Goal: Task Accomplishment & Management: Complete application form

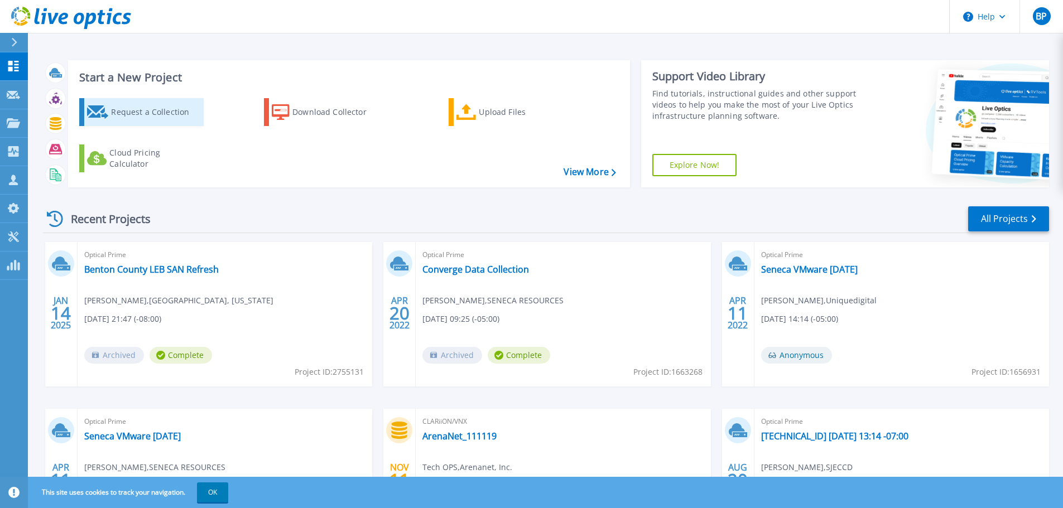
click at [132, 114] on div "Request a Collection" at bounding box center [155, 112] width 89 height 22
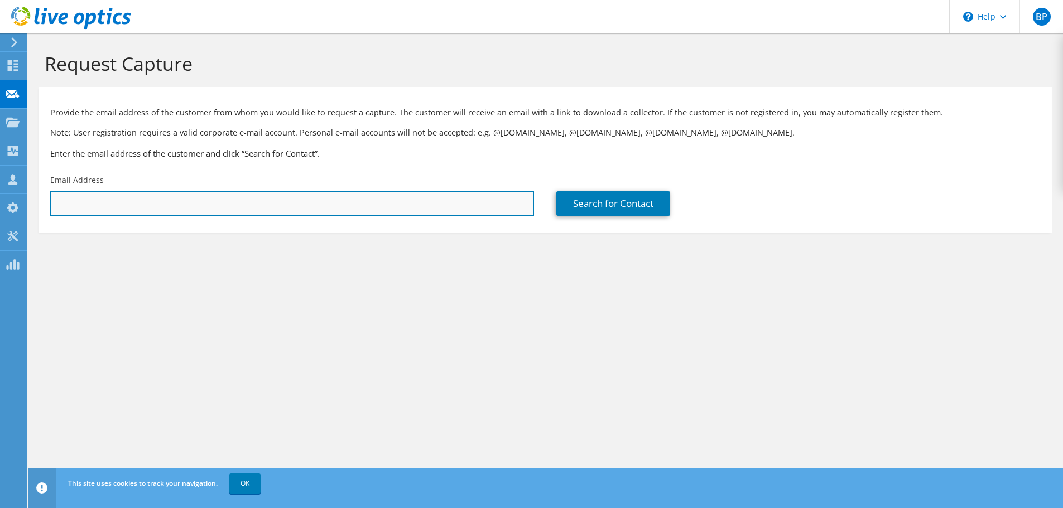
click at [397, 201] on input "text" at bounding box center [292, 203] width 484 height 25
paste input "tmallon@open-techs.com"
type input "tmallon@open-techs.com"
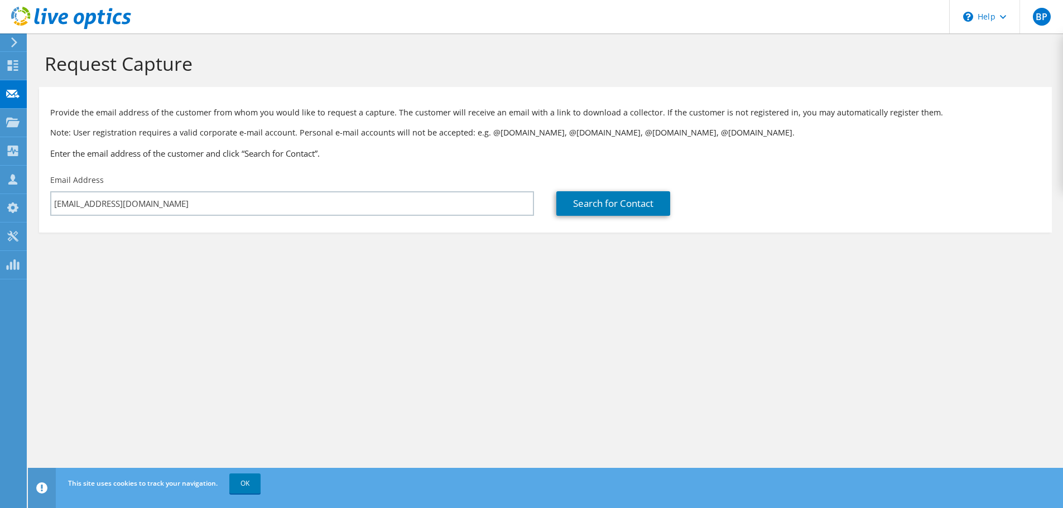
click at [377, 279] on section "Request Capture Provide the email address of the customer from whom you would l…" at bounding box center [545, 160] width 1035 height 255
click at [628, 204] on link "Search for Contact" at bounding box center [613, 203] width 114 height 25
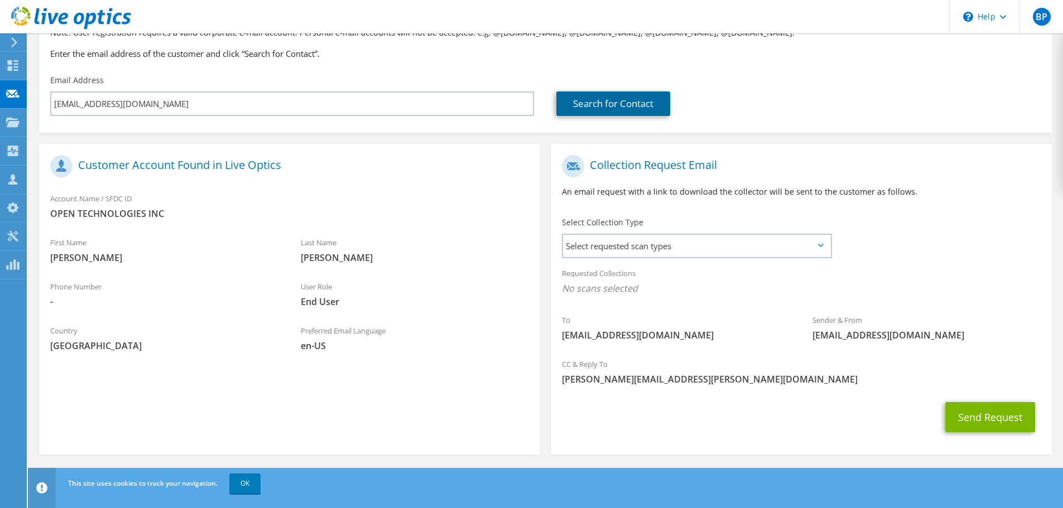
scroll to position [102, 0]
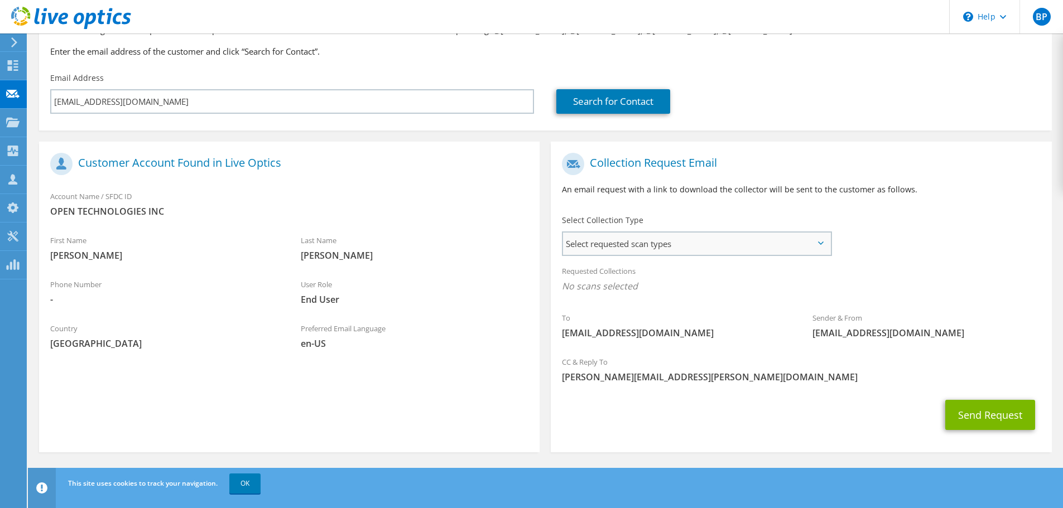
click at [705, 244] on span "Select requested scan types" at bounding box center [696, 244] width 267 height 22
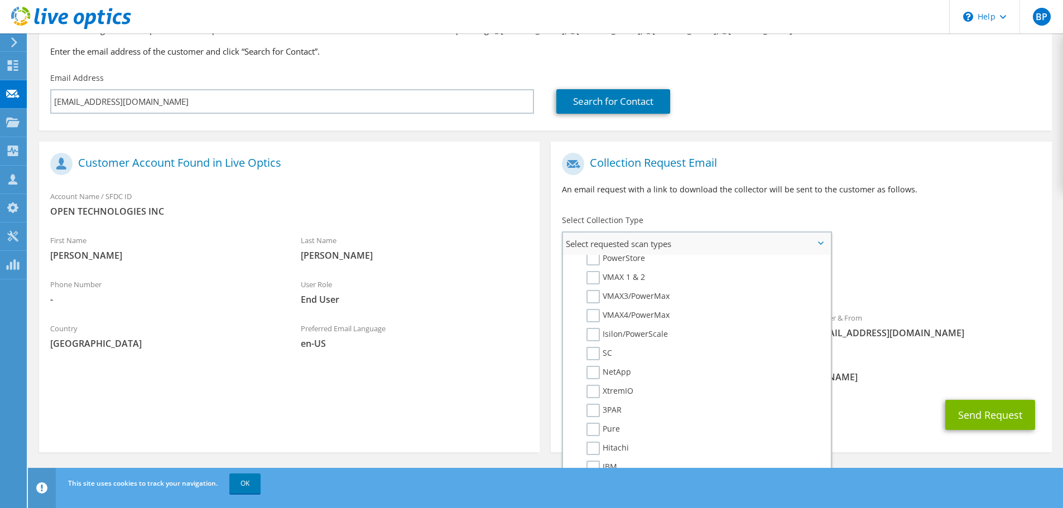
scroll to position [279, 0]
click at [594, 307] on label "Isilon/PowerScale" at bounding box center [626, 307] width 81 height 13
click at [0, 0] on input "Isilon/PowerScale" at bounding box center [0, 0] width 0 height 0
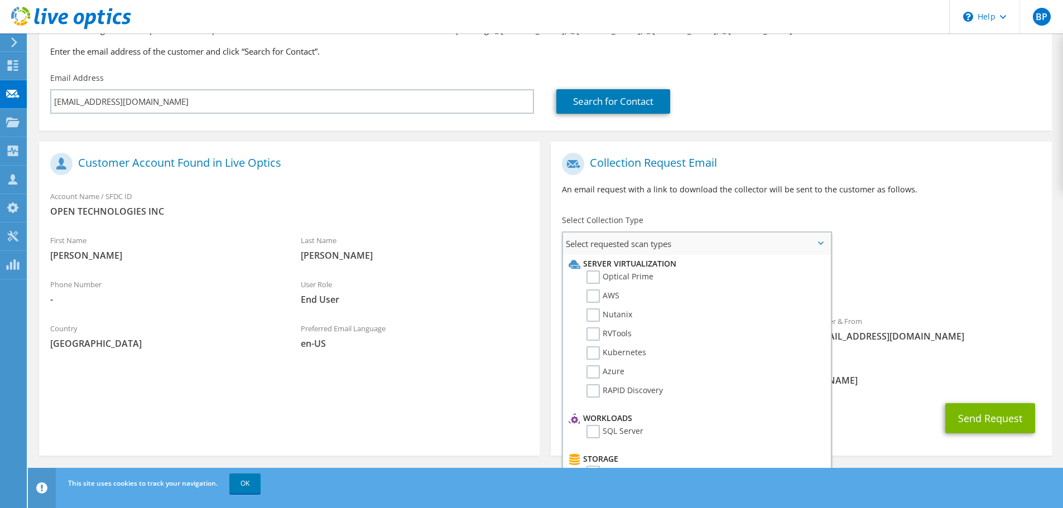
scroll to position [0, 0]
click at [595, 276] on label "Optical Prime" at bounding box center [619, 277] width 67 height 13
click at [0, 0] on input "Optical Prime" at bounding box center [0, 0] width 0 height 0
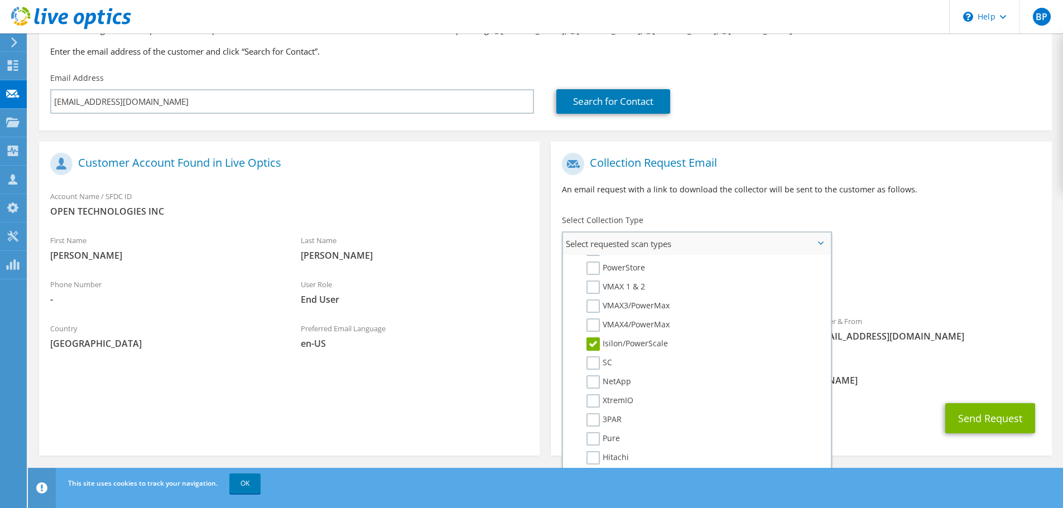
scroll to position [223, 0]
click at [875, 420] on div "Send Request" at bounding box center [801, 418] width 500 height 41
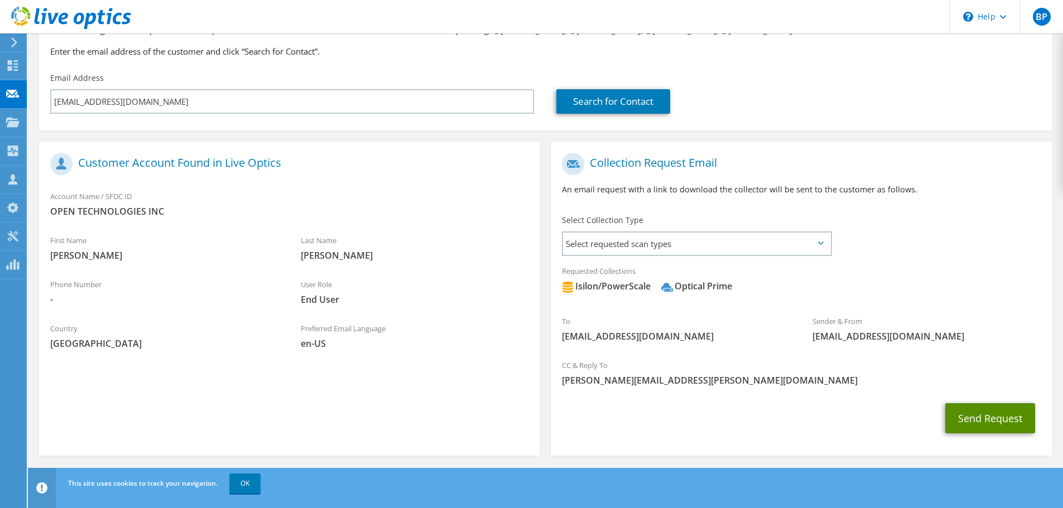
click at [978, 417] on button "Send Request" at bounding box center [990, 418] width 90 height 30
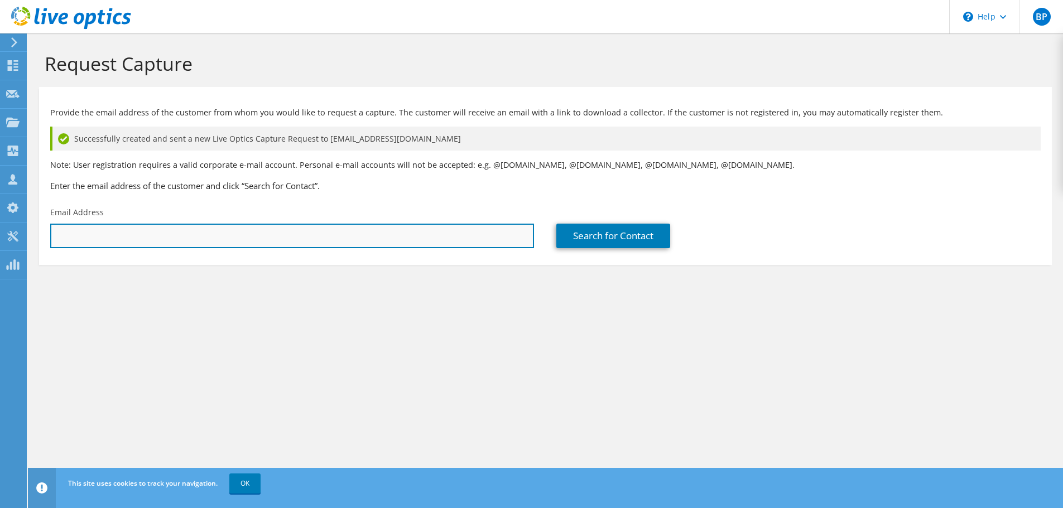
click at [277, 240] on input "text" at bounding box center [292, 236] width 484 height 25
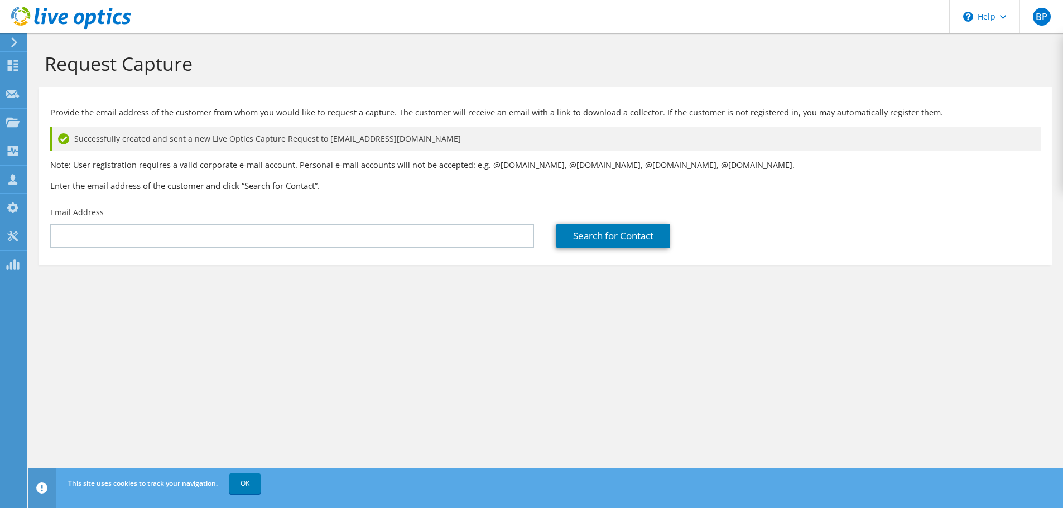
drag, startPoint x: 205, startPoint y: 220, endPoint x: 222, endPoint y: 186, distance: 38.4
click at [204, 222] on div "Email Address" at bounding box center [292, 227] width 506 height 52
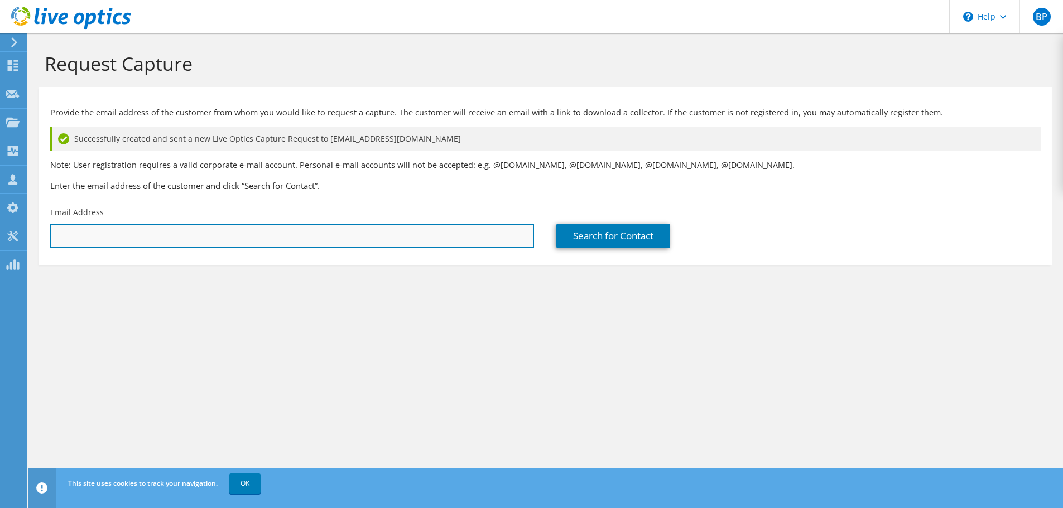
click at [282, 228] on input "text" at bounding box center [292, 236] width 484 height 25
